Goal: Communication & Community: Answer question/provide support

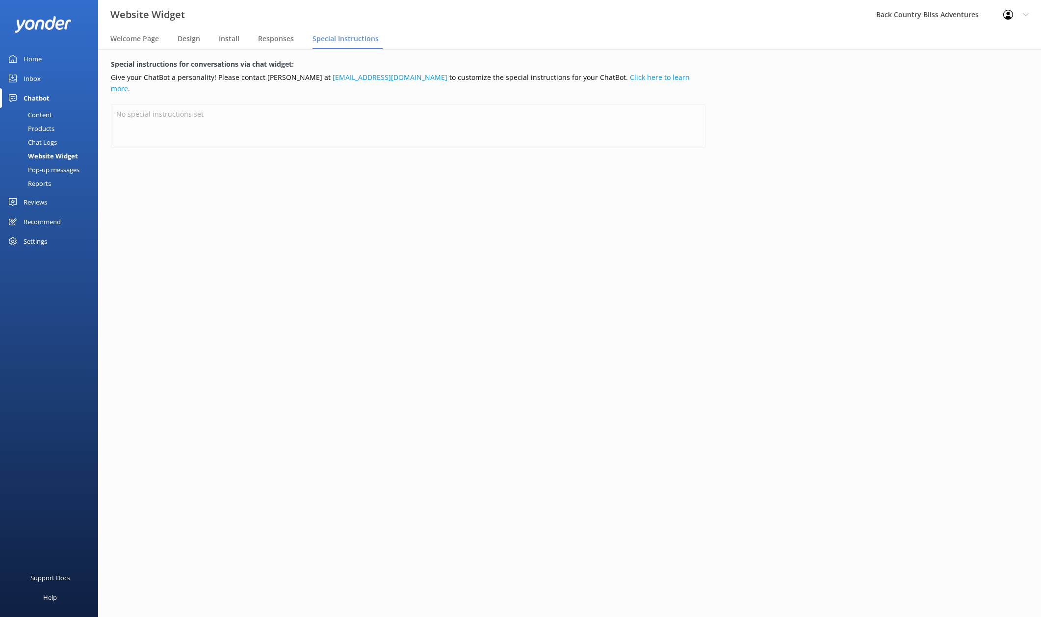
click at [36, 77] on div "Inbox" at bounding box center [32, 79] width 17 height 20
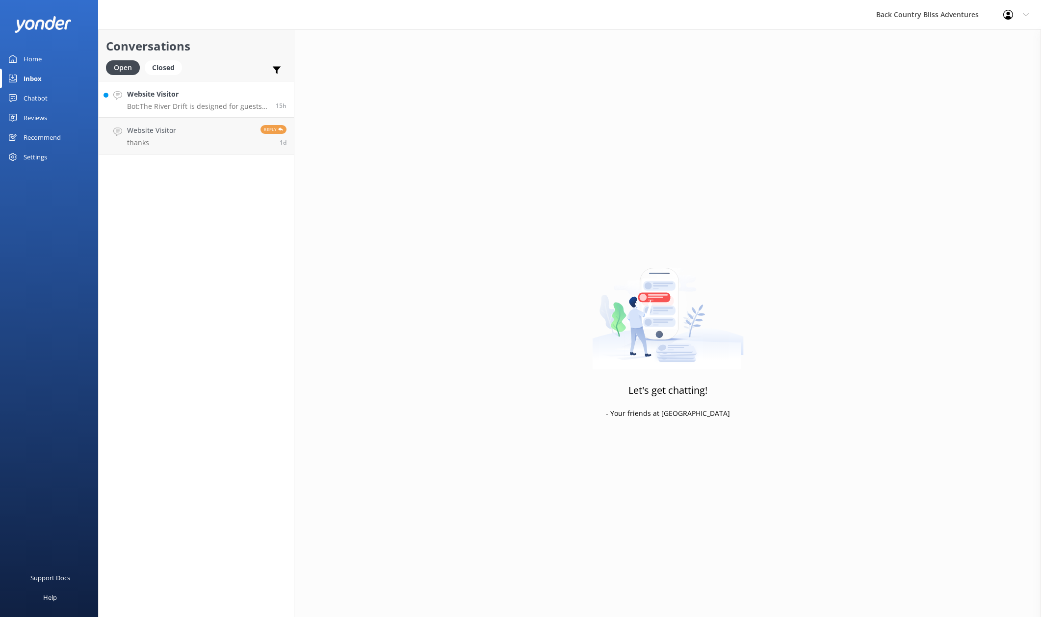
click at [163, 100] on h4 "Website Visitor" at bounding box center [197, 94] width 141 height 11
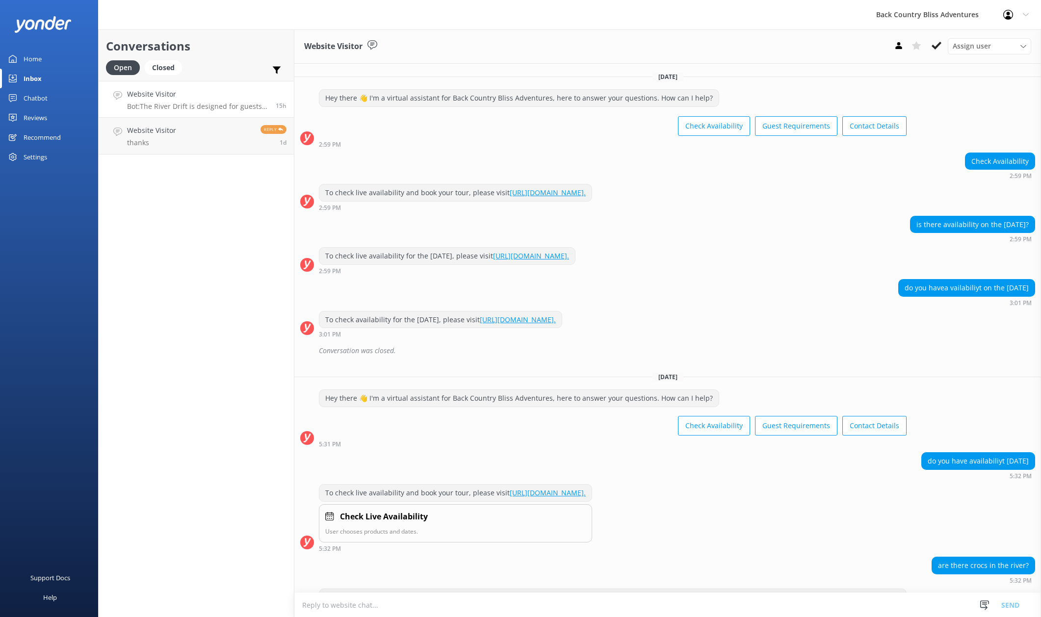
scroll to position [109, 0]
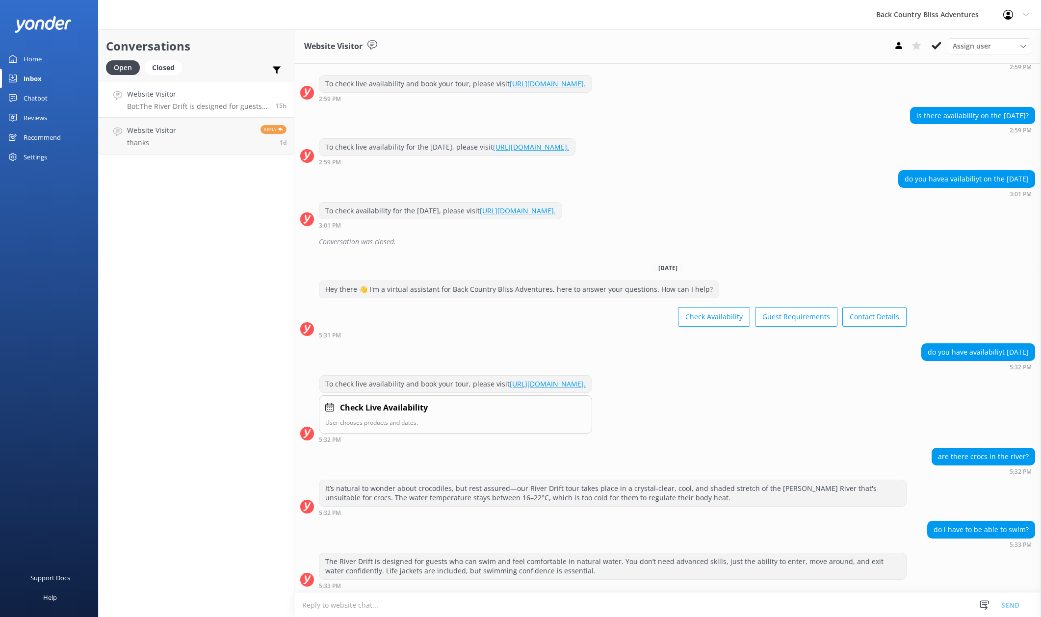
click at [150, 230] on div "Conversations Open Closed Important Assigned to me Unassigned Website Visitor B…" at bounding box center [196, 323] width 196 height 588
click at [174, 230] on div "Conversations Open Closed Important Assigned to me Unassigned Website Visitor B…" at bounding box center [196, 323] width 196 height 588
